Goal: Transaction & Acquisition: Purchase product/service

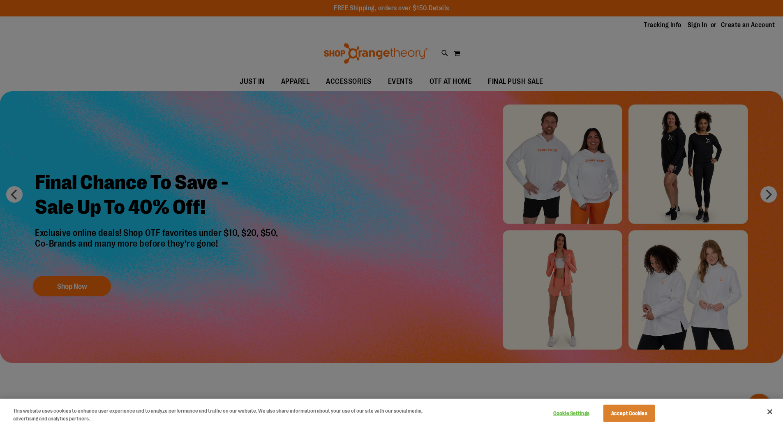
type input "**********"
click at [770, 415] on button "Close" at bounding box center [770, 412] width 18 height 18
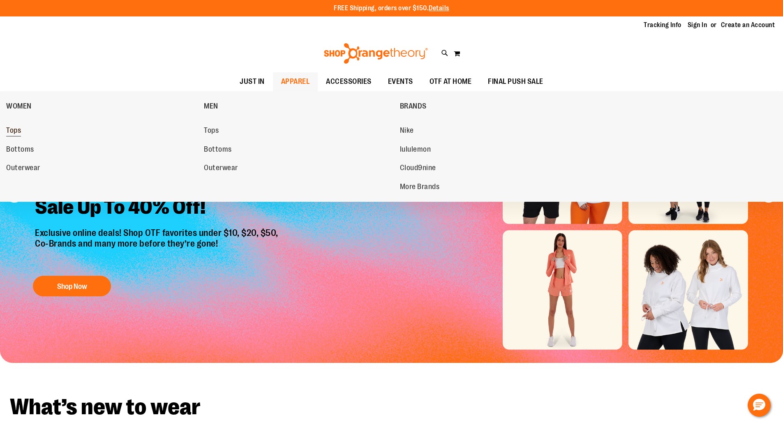
click at [22, 134] on link "Tops" at bounding box center [100, 130] width 189 height 15
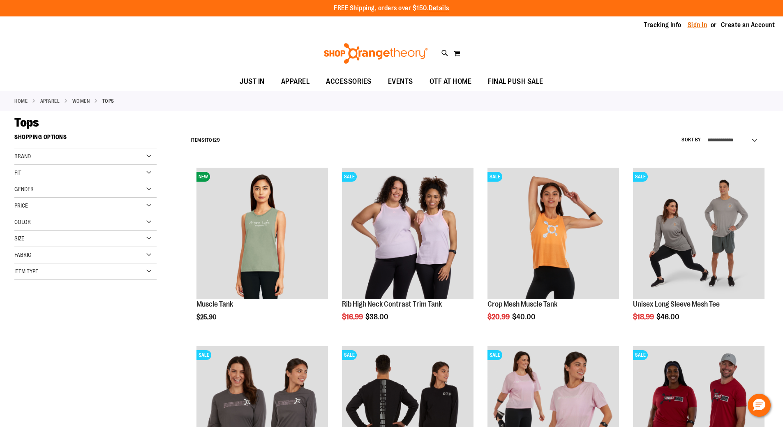
type input "**********"
click at [702, 26] on link "Sign In" at bounding box center [698, 25] width 20 height 9
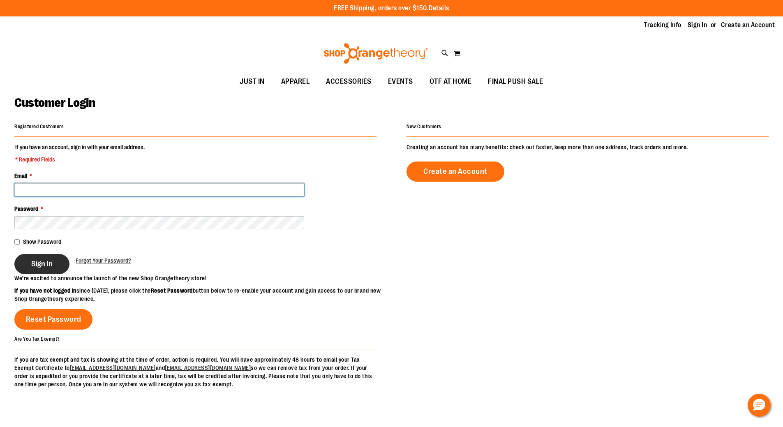
type input "**********"
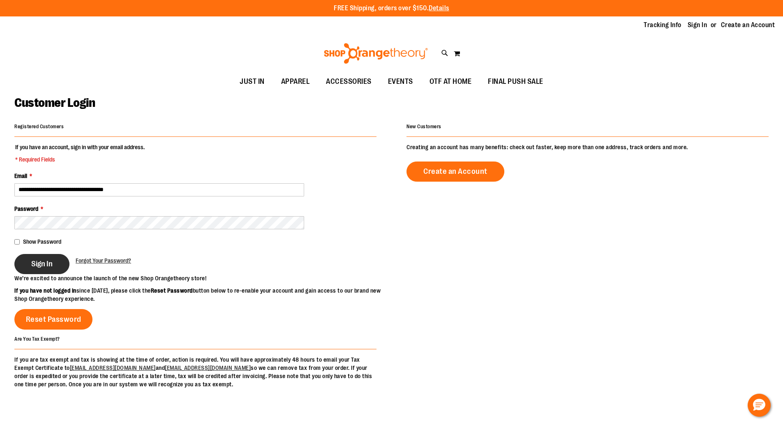
type input "**********"
click at [52, 258] on button "Sign In" at bounding box center [41, 264] width 55 height 20
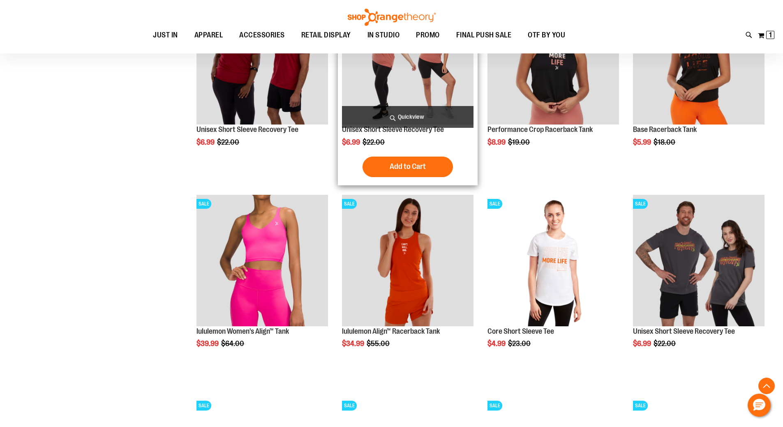
scroll to position [781, 0]
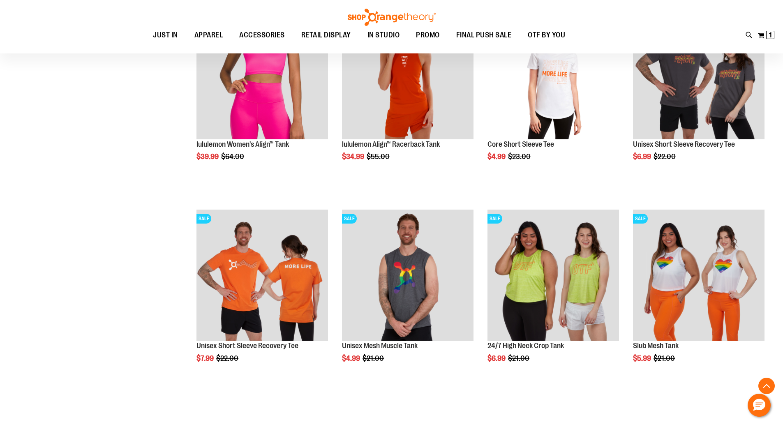
scroll to position [986, 0]
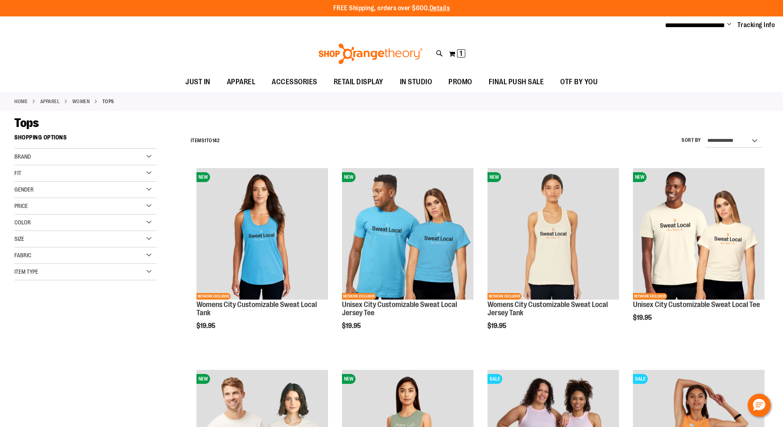
type input "**********"
click at [390, 52] on img at bounding box center [370, 54] width 106 height 21
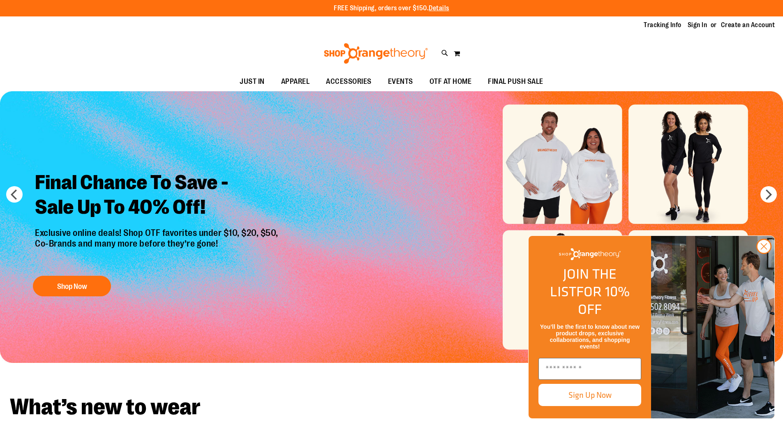
type input "**********"
click at [134, 181] on h2 "Final Chance To Save - Sale Up To 40% Off!" at bounding box center [158, 196] width 258 height 64
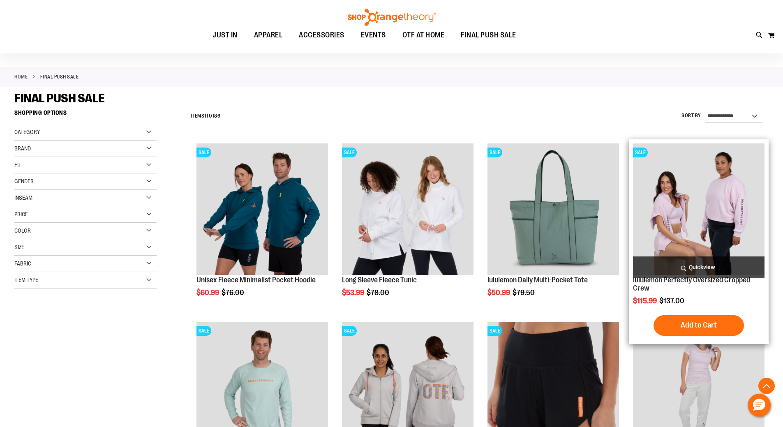
scroll to position [164, 0]
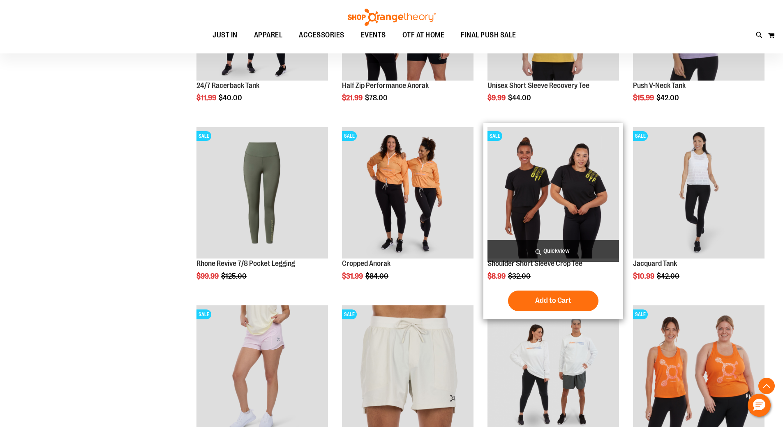
scroll to position [452, 0]
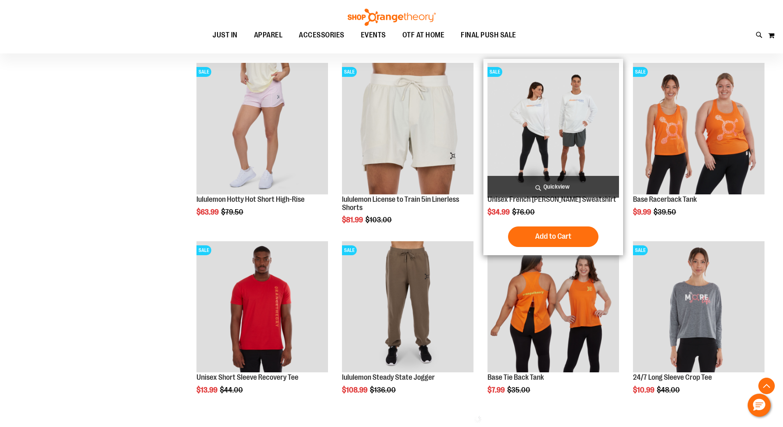
scroll to position [904, 0]
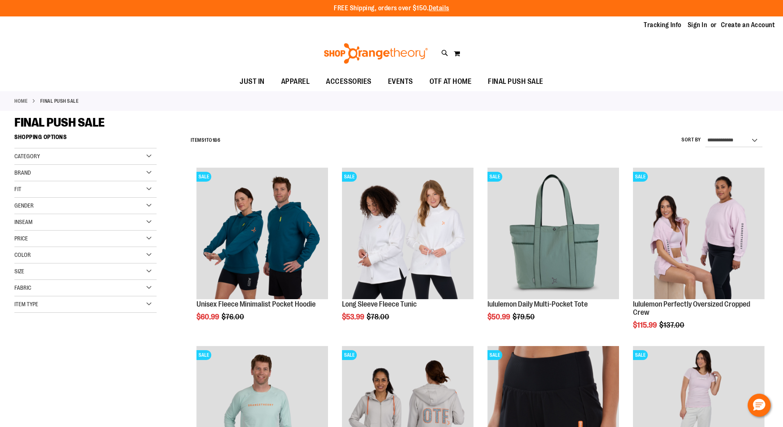
type input "**********"
click at [132, 309] on div "Item Type" at bounding box center [85, 304] width 142 height 16
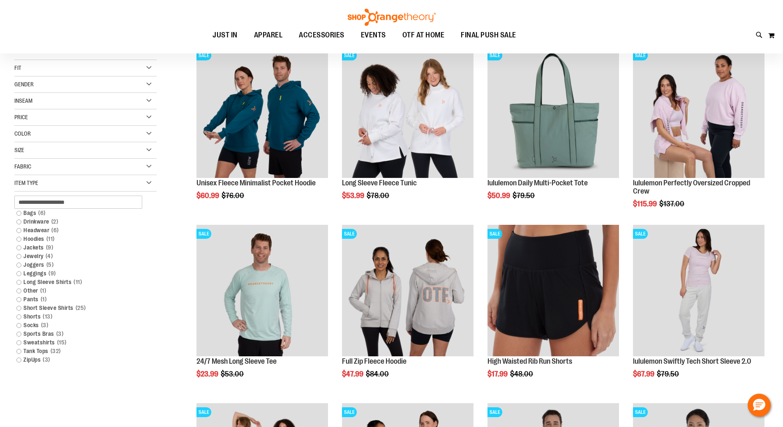
scroll to position [123, 0]
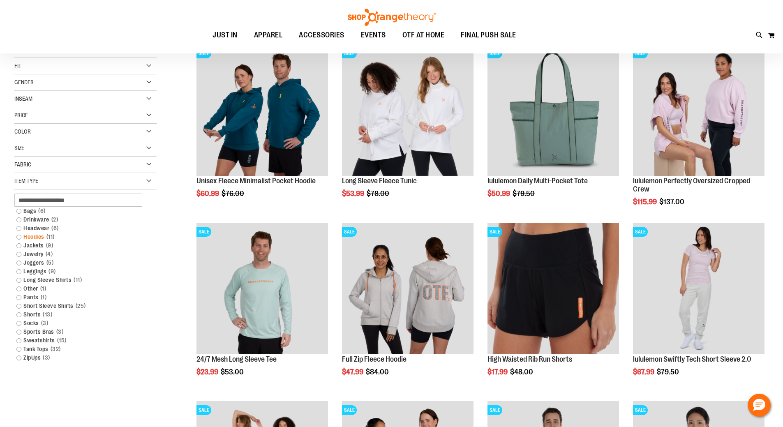
click at [32, 238] on link "Hoodies 11 items" at bounding box center [80, 237] width 136 height 9
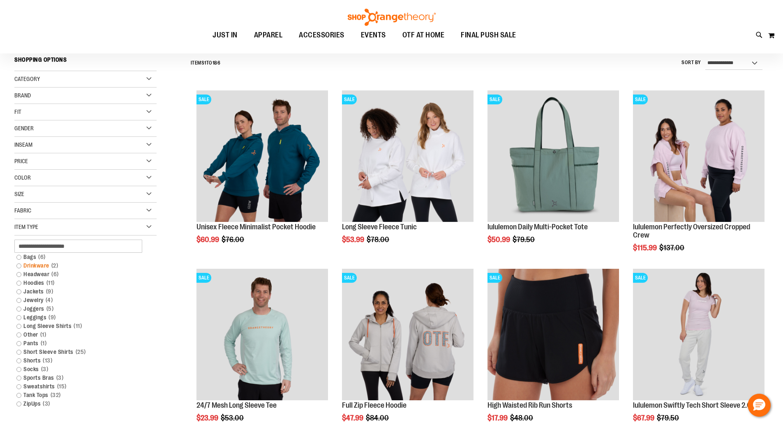
scroll to position [76, 0]
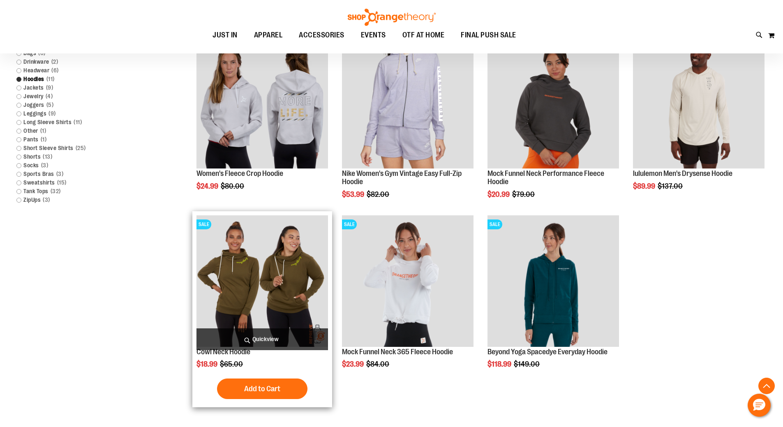
scroll to position [323, 0]
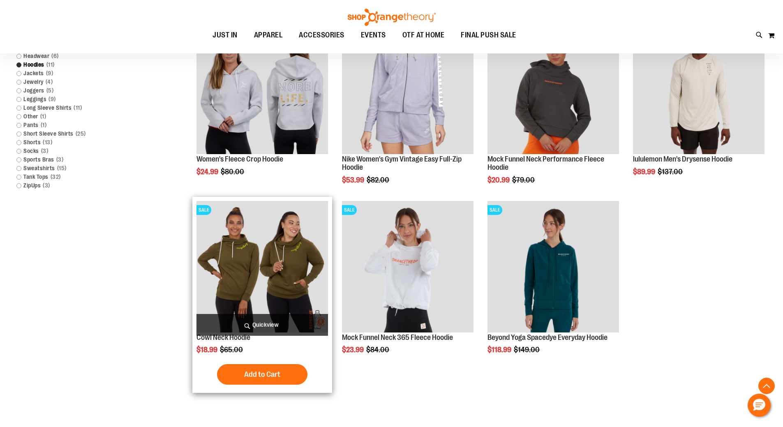
click at [265, 267] on img "product" at bounding box center [262, 267] width 132 height 132
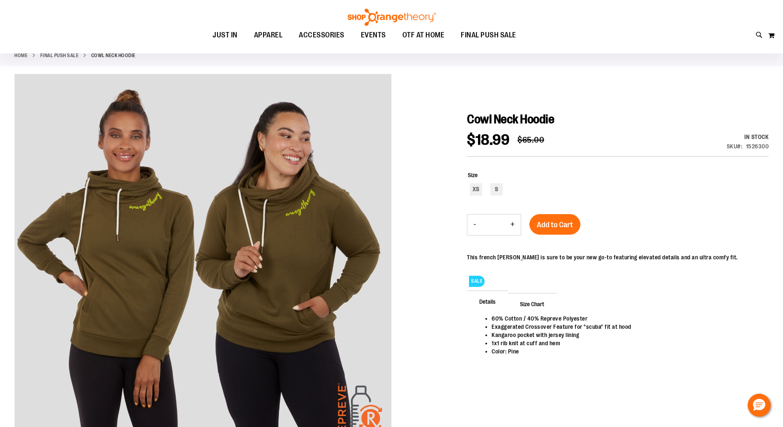
scroll to position [82, 0]
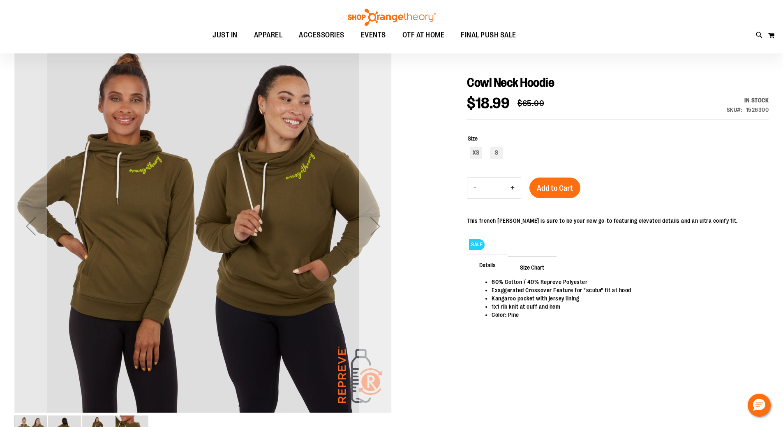
type input "**********"
click at [372, 209] on div "Next" at bounding box center [375, 225] width 33 height 377
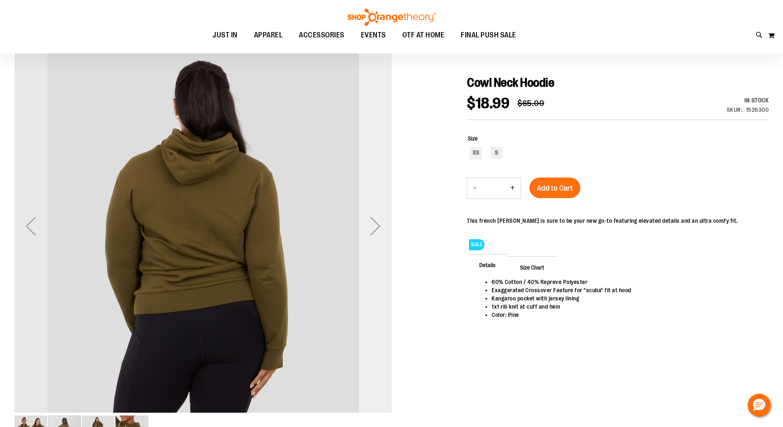
click at [373, 209] on div "Next" at bounding box center [375, 225] width 33 height 377
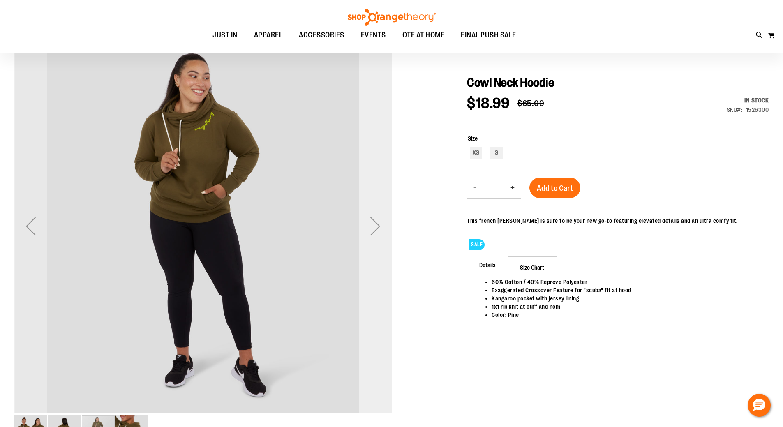
click at [376, 209] on div "Next" at bounding box center [375, 225] width 33 height 377
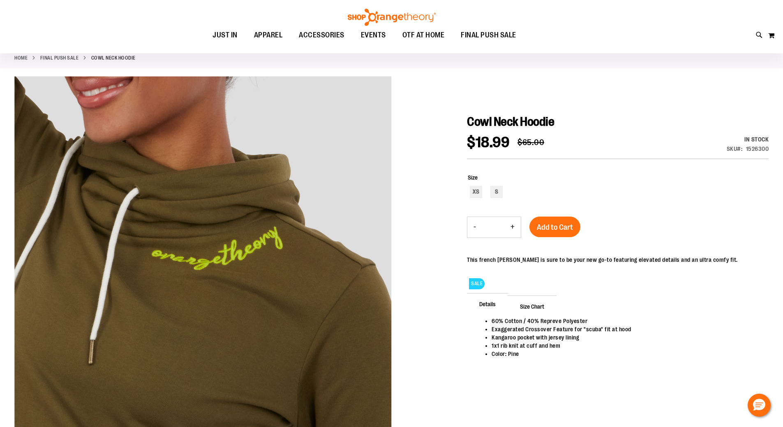
scroll to position [41, 0]
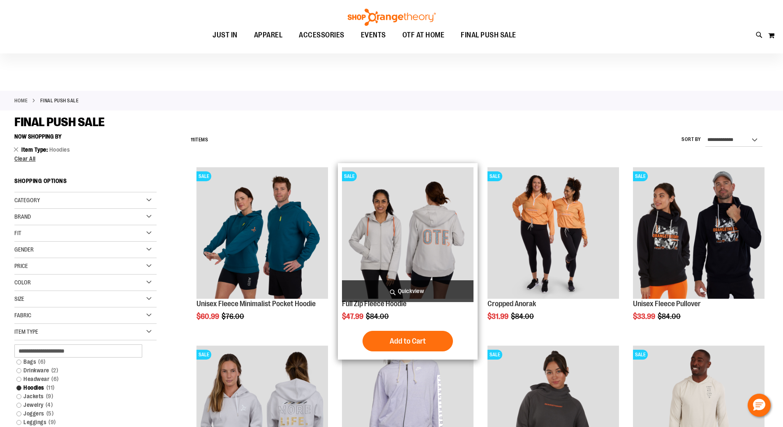
scroll to position [82, 0]
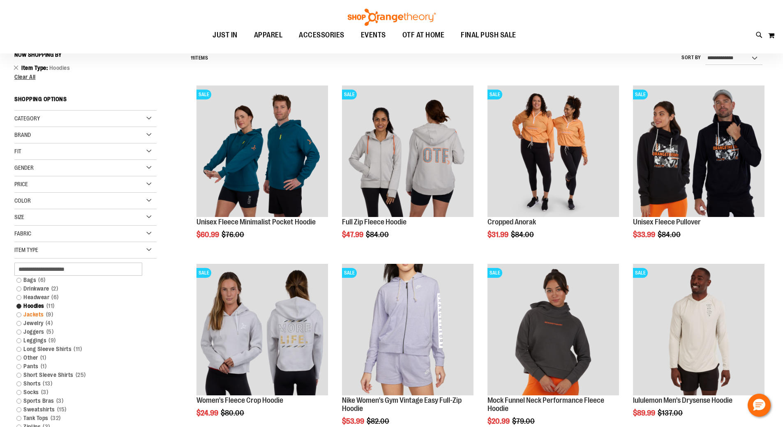
type input "**********"
click at [57, 314] on link "Jackets 9 items" at bounding box center [80, 314] width 136 height 9
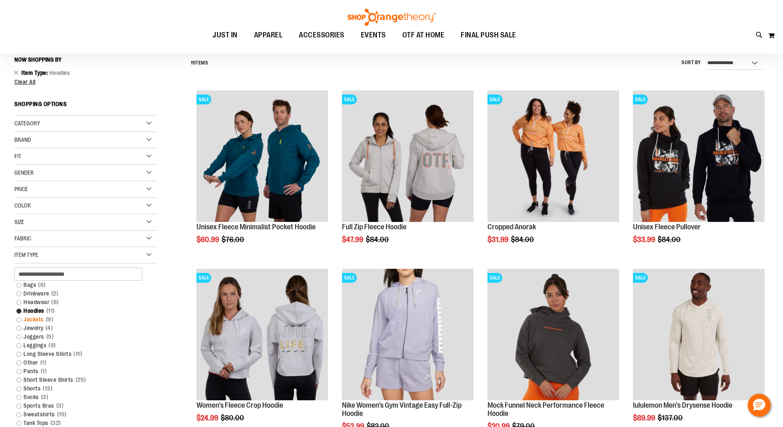
scroll to position [76, 0]
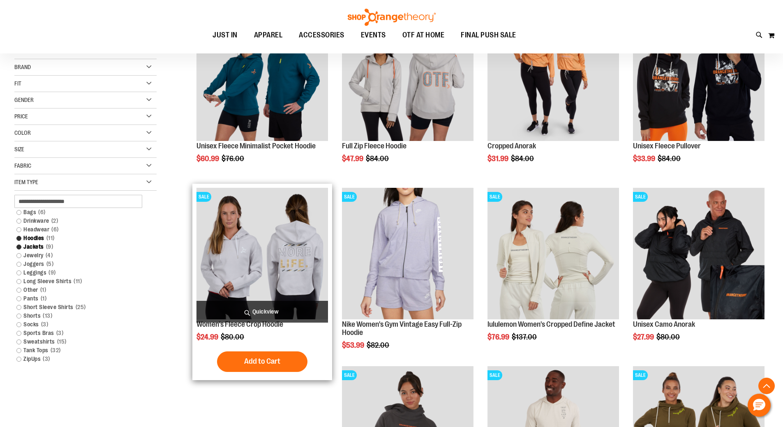
scroll to position [159, 0]
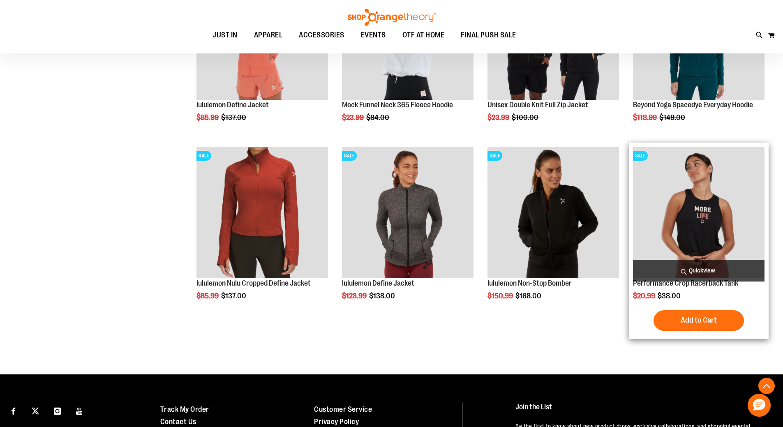
scroll to position [734, 0]
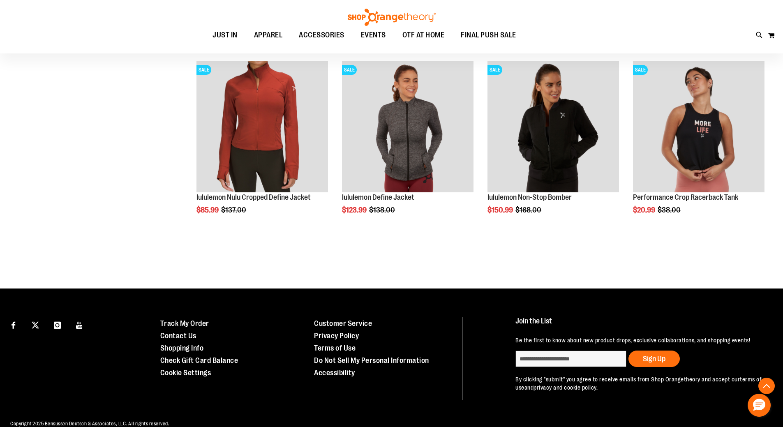
scroll to position [822, 0]
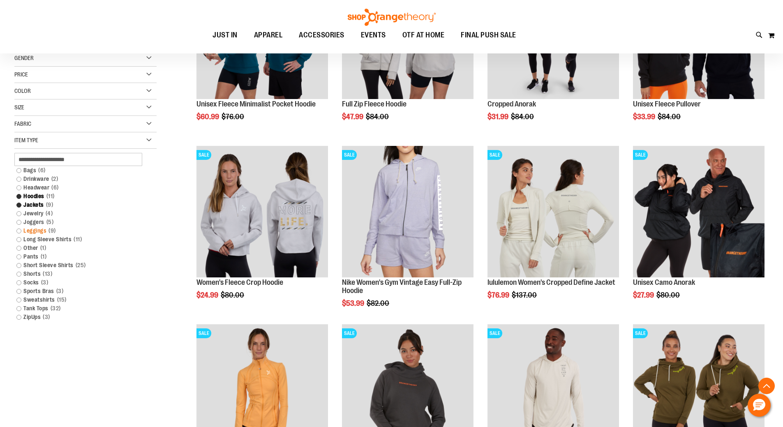
scroll to position [205, 0]
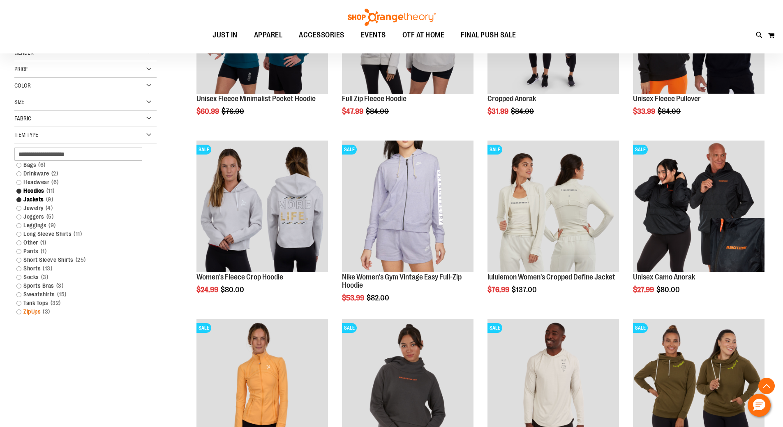
click at [21, 313] on link "ZipUps 3 items" at bounding box center [80, 311] width 136 height 9
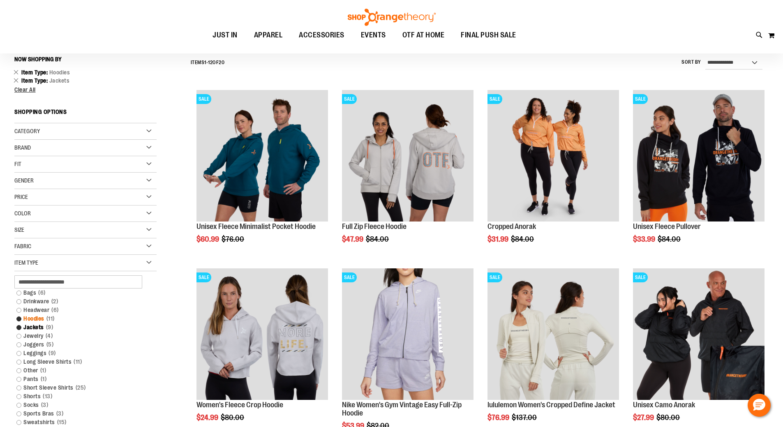
scroll to position [76, 0]
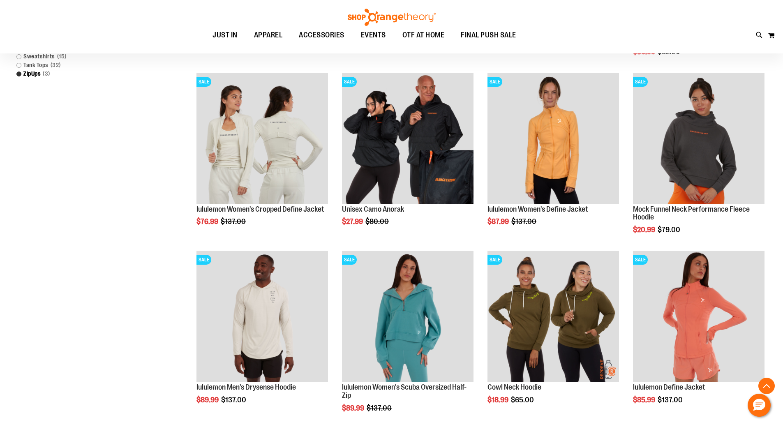
scroll to position [446, 0]
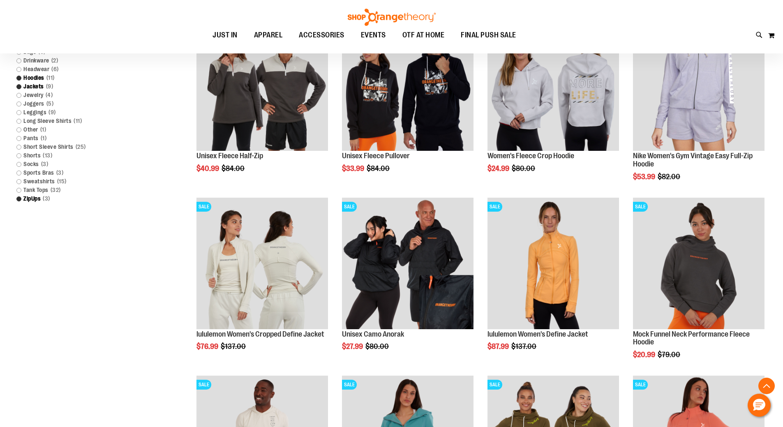
scroll to position [328, 0]
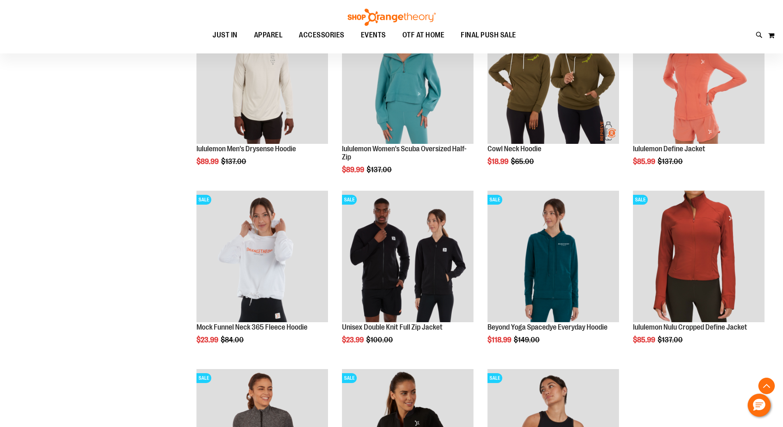
scroll to position [698, 0]
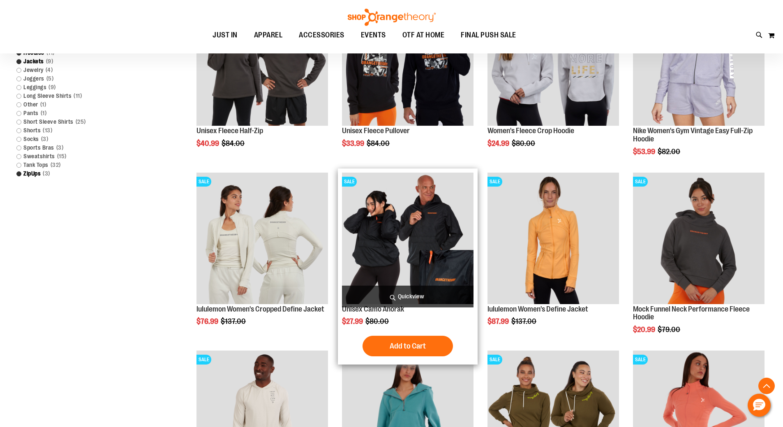
scroll to position [328, 0]
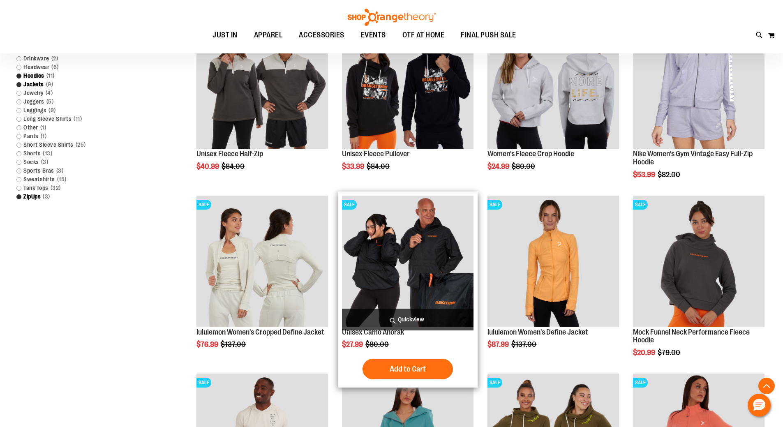
click at [419, 265] on img "product" at bounding box center [408, 262] width 132 height 132
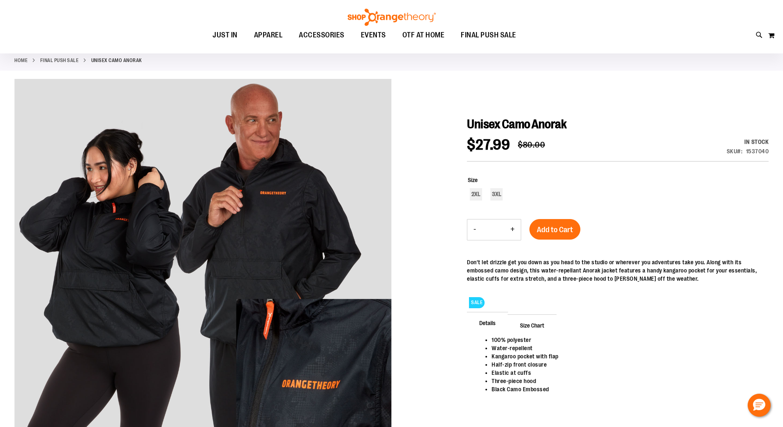
scroll to position [41, 0]
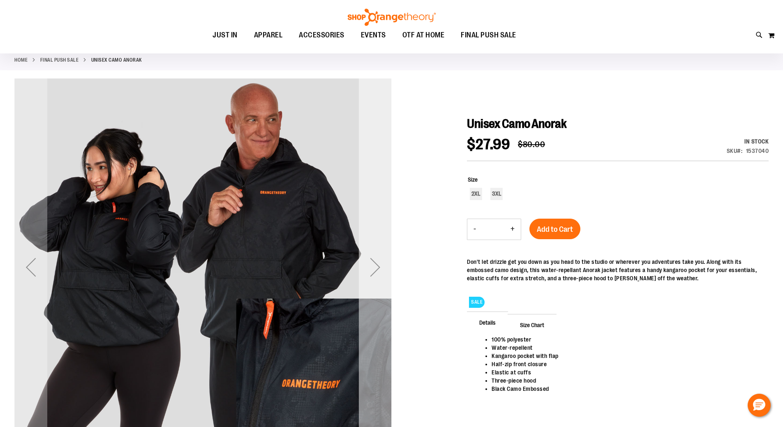
type input "**********"
click at [377, 263] on div "Next" at bounding box center [375, 267] width 33 height 33
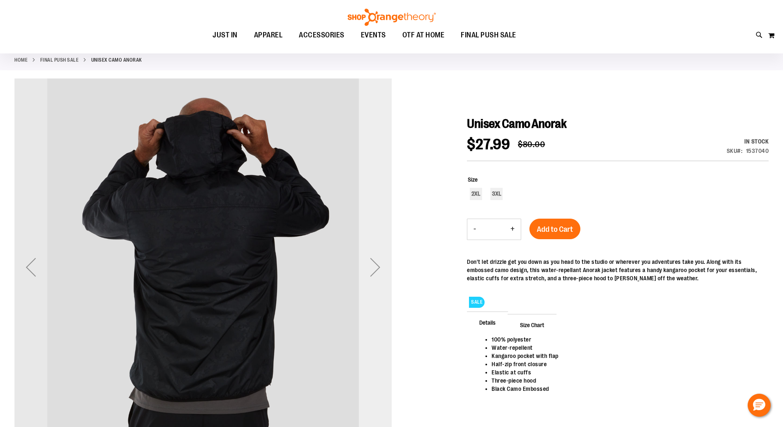
click at [377, 263] on div "Next" at bounding box center [375, 267] width 33 height 33
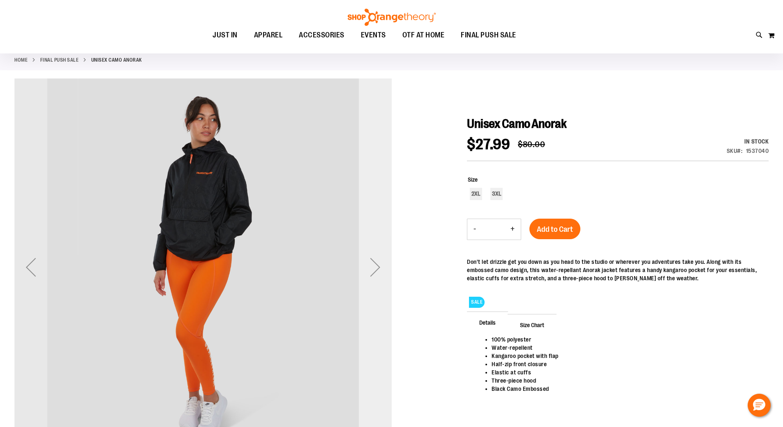
click at [377, 263] on div "Next" at bounding box center [375, 267] width 33 height 33
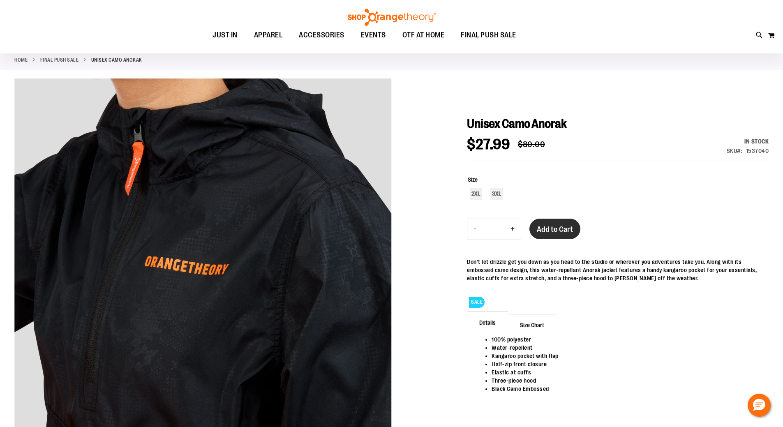
click at [559, 229] on span "Add to Cart" at bounding box center [555, 229] width 36 height 9
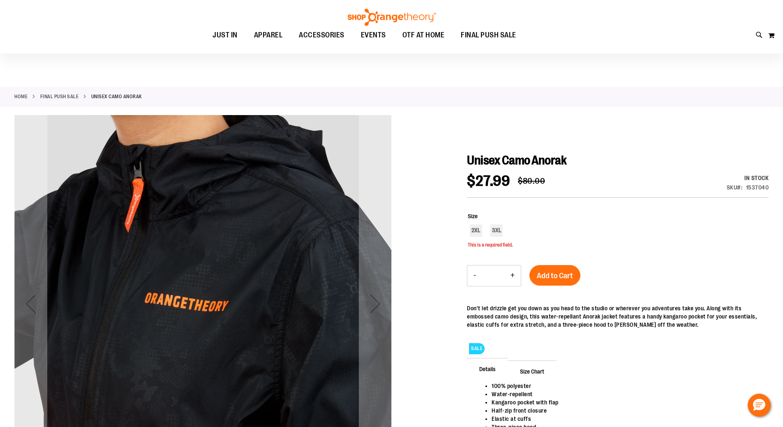
scroll to position [2, 0]
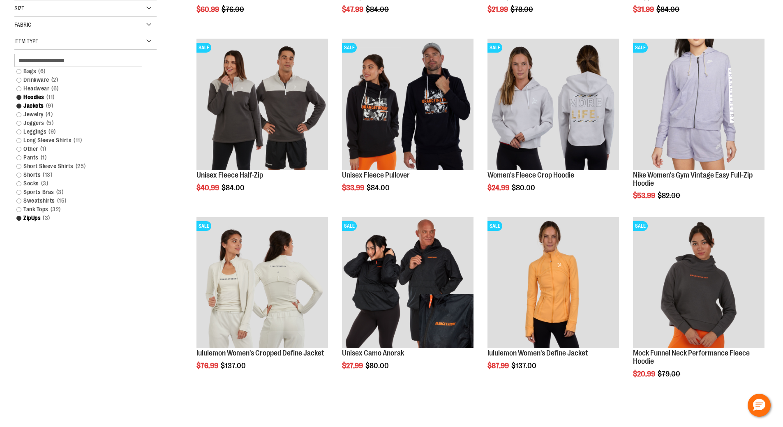
scroll to position [328, 0]
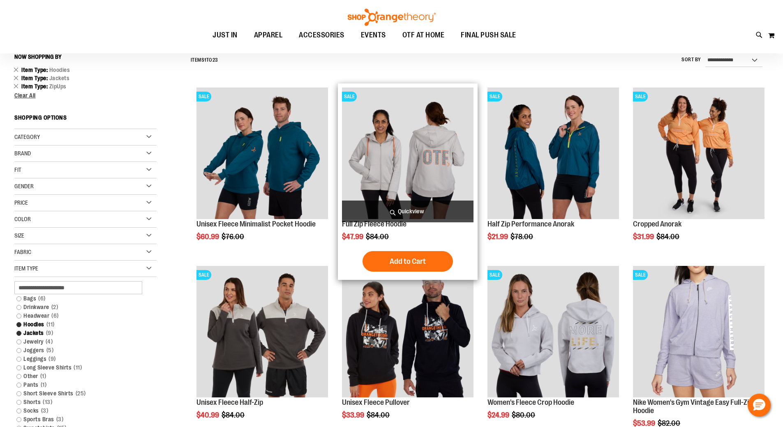
scroll to position [40, 0]
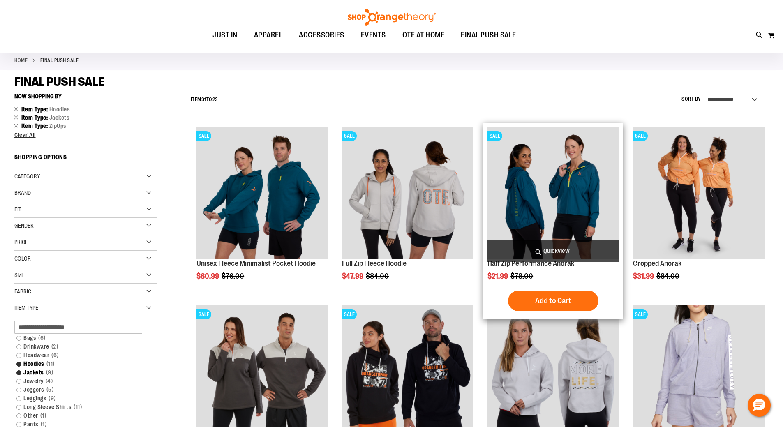
type input "**********"
click at [562, 192] on img "product" at bounding box center [553, 193] width 132 height 132
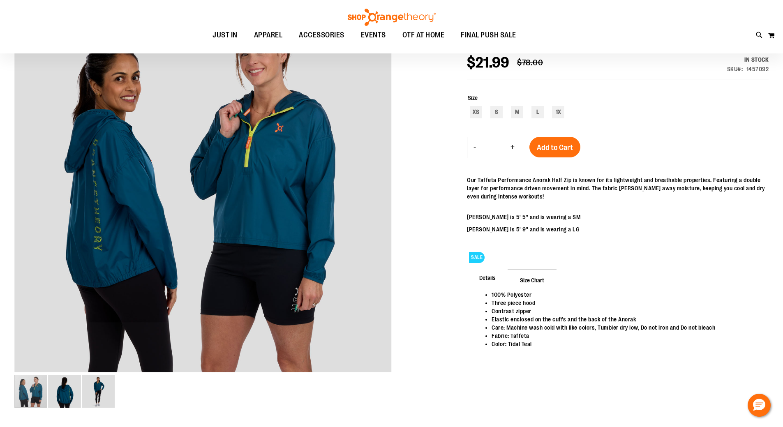
scroll to position [123, 0]
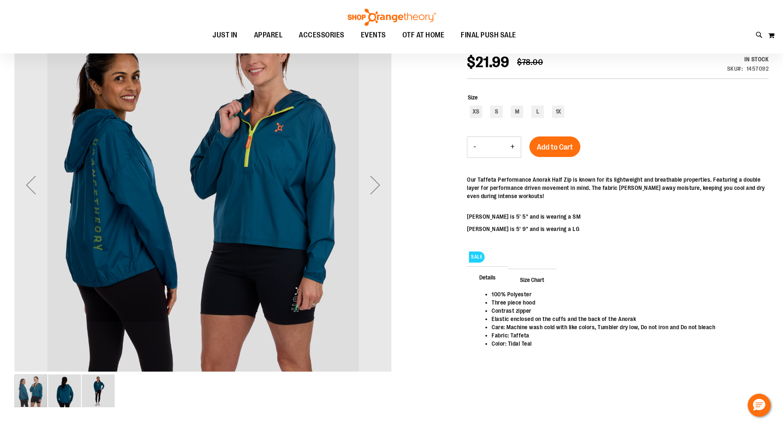
type input "**********"
click at [75, 386] on img "image 2 of 3" at bounding box center [64, 390] width 33 height 33
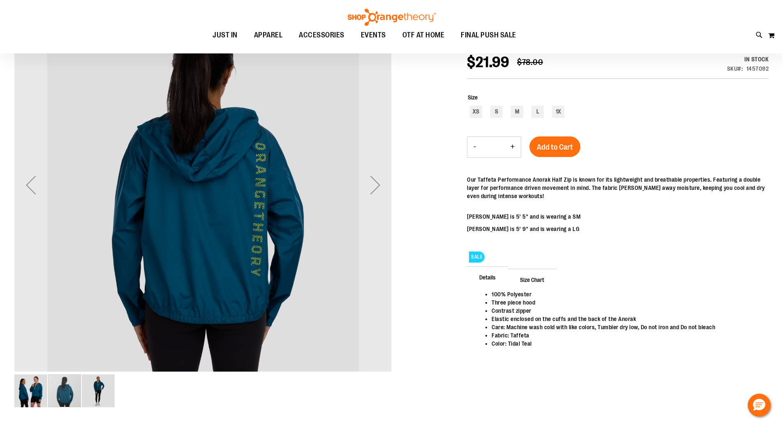
click at [103, 389] on img "image 3 of 3" at bounding box center [98, 390] width 33 height 33
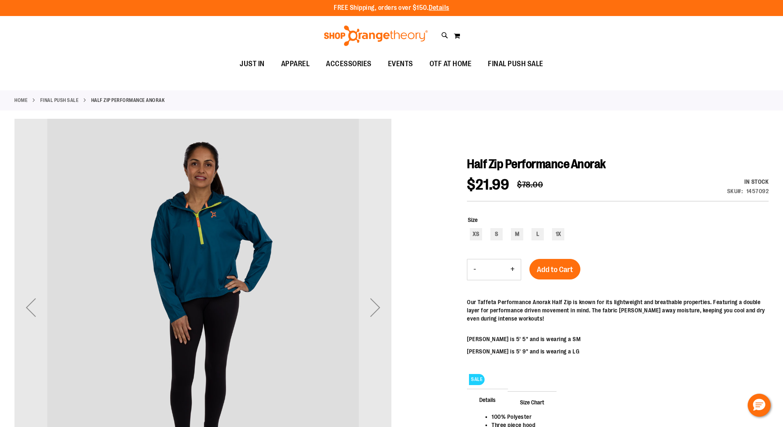
scroll to position [0, 0]
